Goal: Information Seeking & Learning: Learn about a topic

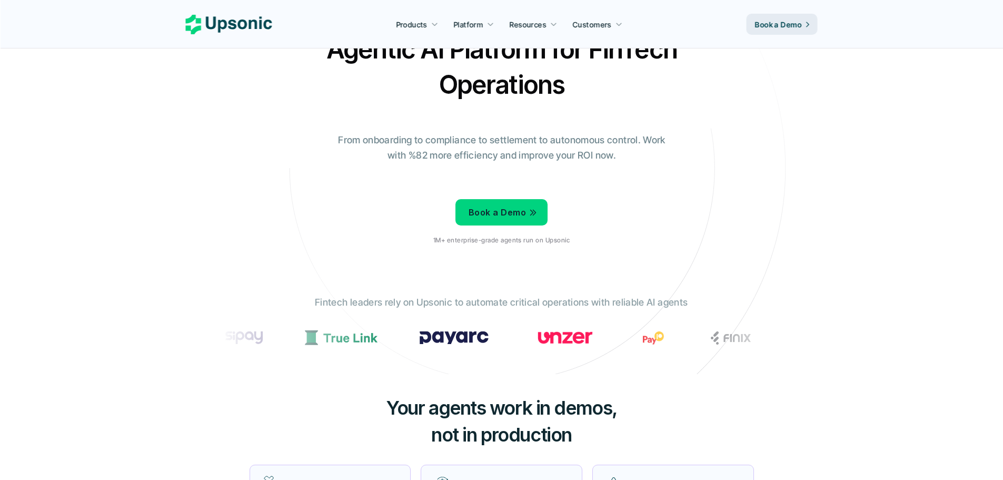
scroll to position [53, 0]
click at [490, 208] on p "Book a Demo" at bounding box center [497, 212] width 57 height 15
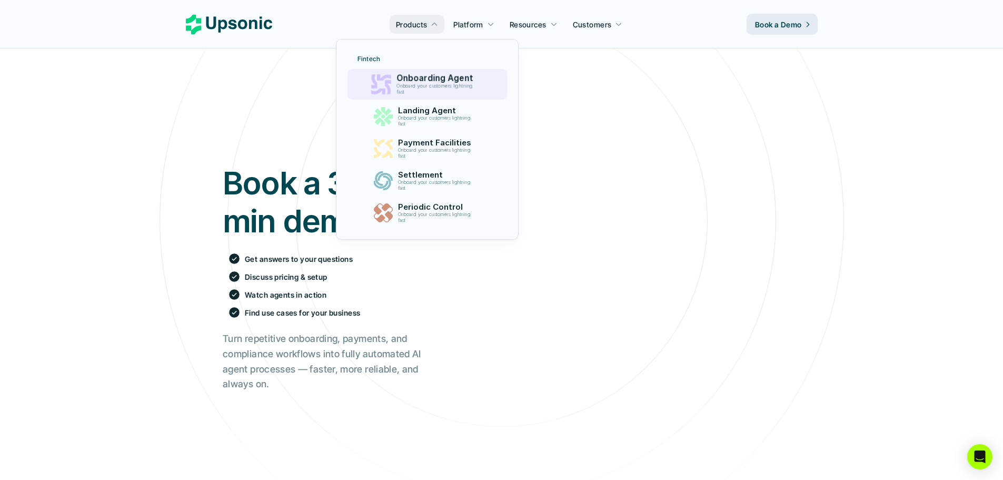
click at [420, 89] on p "Onboard your customers lightning fast" at bounding box center [437, 89] width 81 height 12
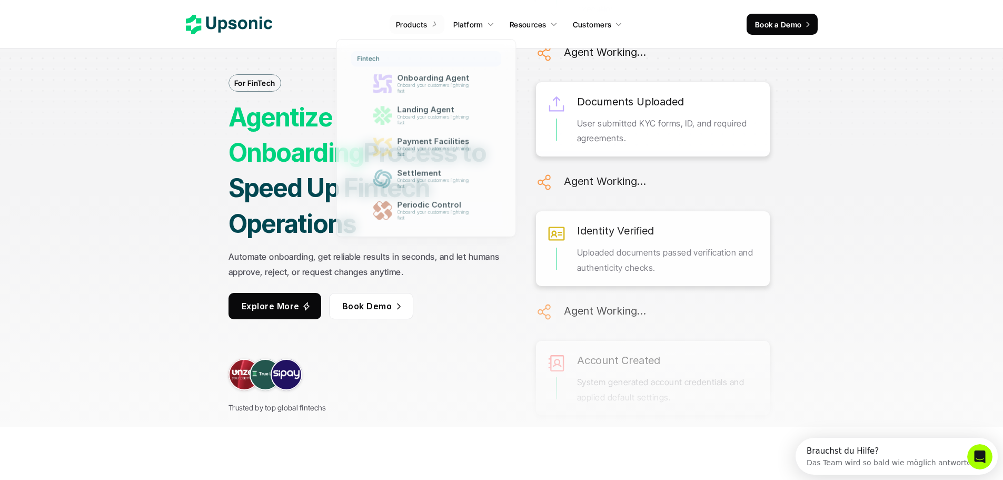
click at [427, 22] on p "Products" at bounding box center [411, 24] width 31 height 11
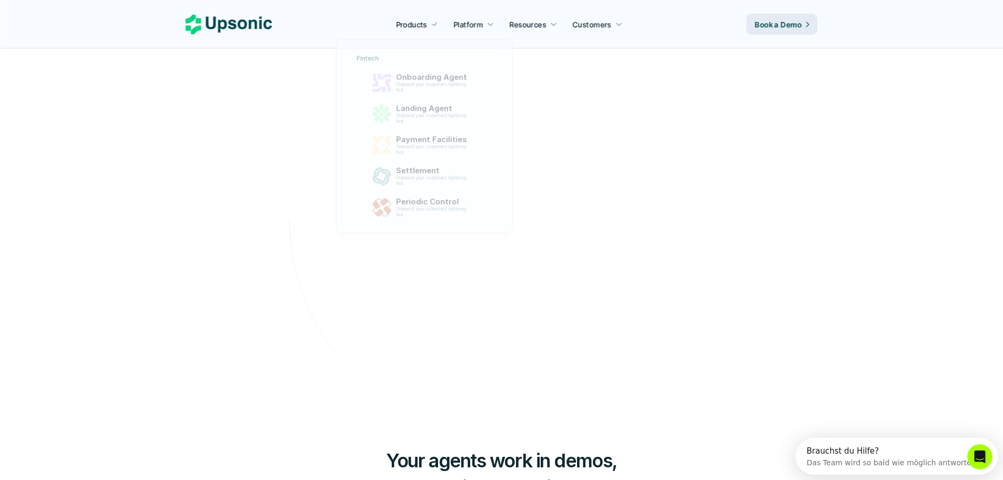
click at [427, 22] on p "Products" at bounding box center [411, 24] width 31 height 11
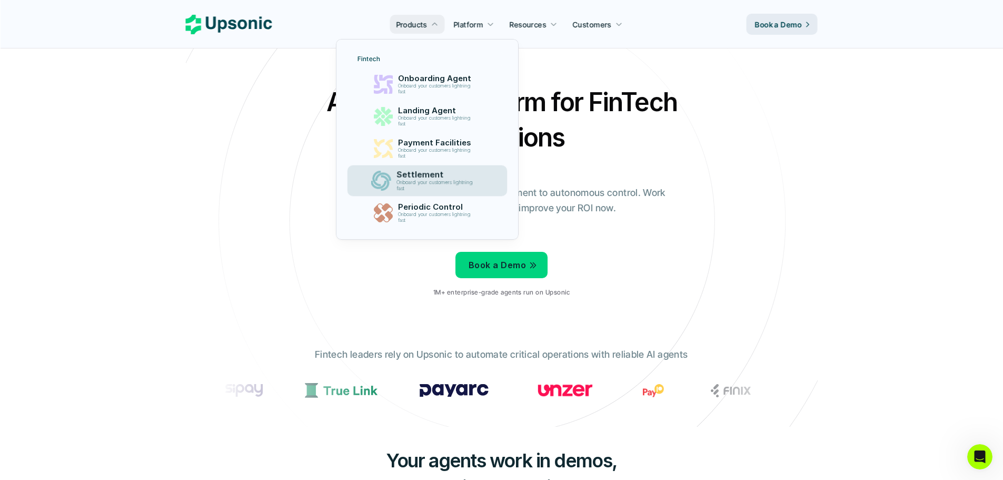
scroll to position [53, 0]
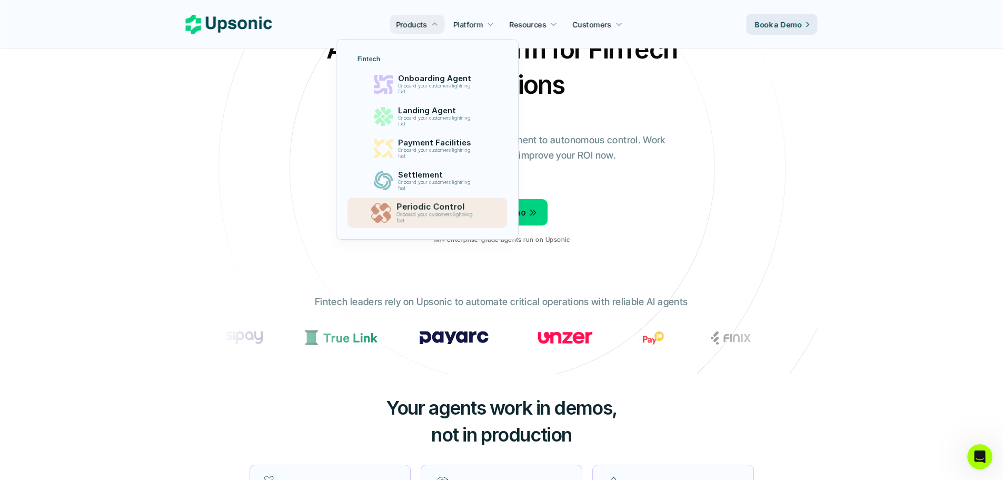
click at [438, 212] on p "Onboard your customers lightning fast" at bounding box center [437, 218] width 81 height 12
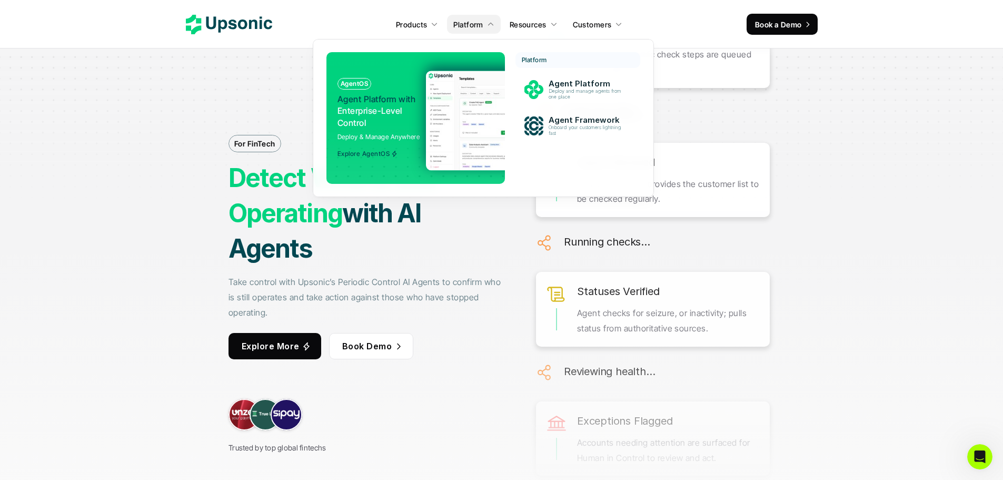
click at [386, 123] on p "Agent Platform with Enterprise-Level Control" at bounding box center [378, 110] width 81 height 35
click at [573, 84] on p "Agent Platform" at bounding box center [588, 83] width 82 height 10
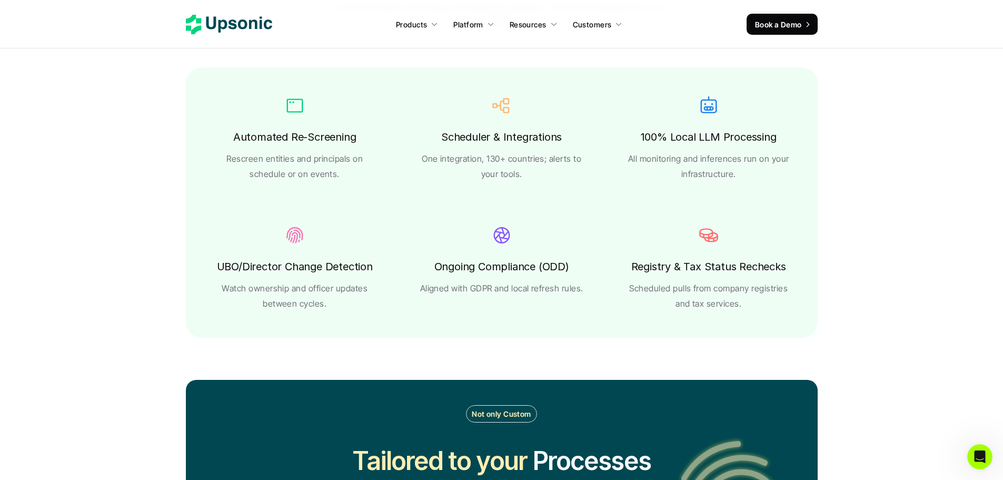
scroll to position [2001, 0]
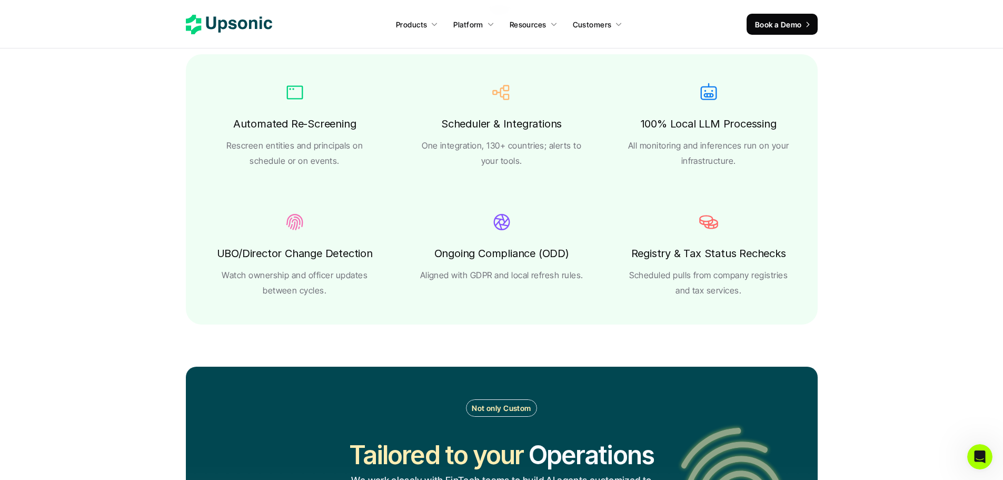
drag, startPoint x: 630, startPoint y: 145, endPoint x: 722, endPoint y: 163, distance: 93.4
click at [722, 163] on p "All monitoring and inferences run on your infrastructure." at bounding box center [708, 153] width 165 height 31
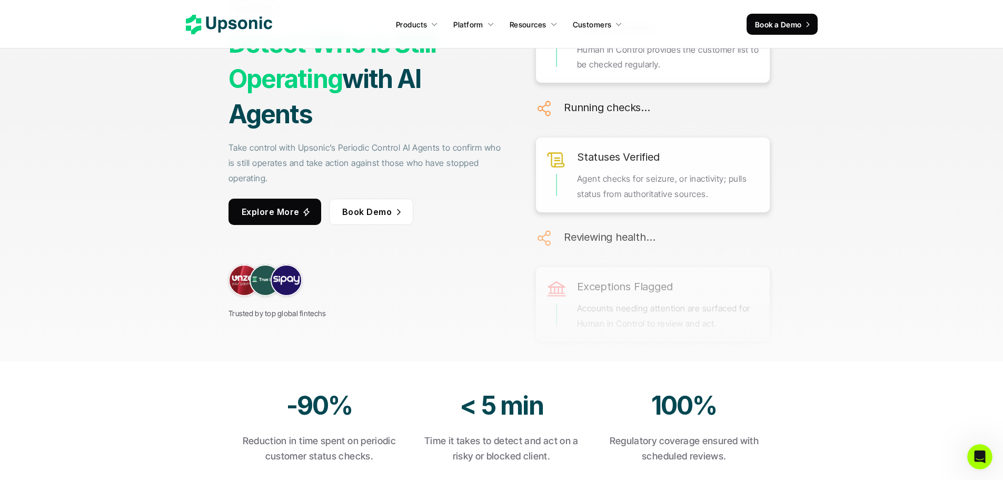
scroll to position [0, 0]
